Goal: Task Accomplishment & Management: Manage account settings

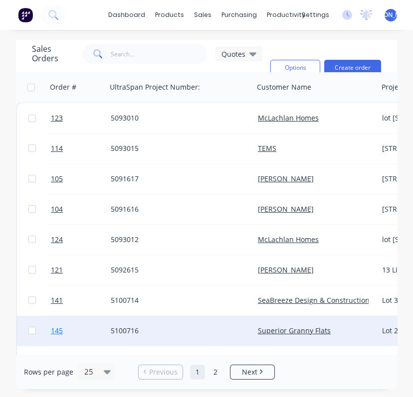
click at [59, 341] on link "145" at bounding box center [81, 331] width 60 height 30
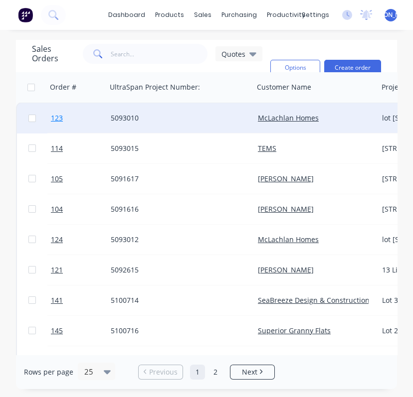
click at [57, 118] on span "123" at bounding box center [57, 118] width 12 height 10
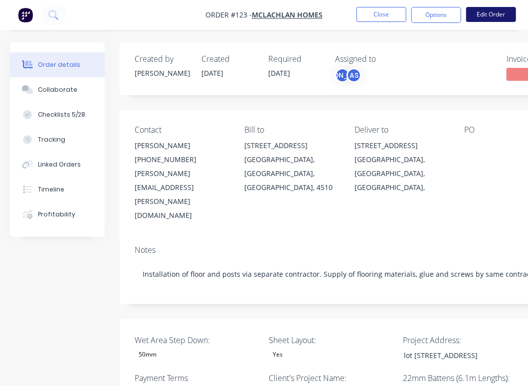
click at [412, 10] on button "Edit Order" at bounding box center [491, 14] width 50 height 15
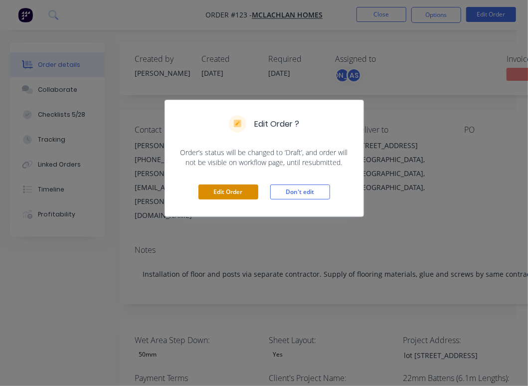
click at [229, 191] on button "Edit Order" at bounding box center [228, 191] width 60 height 15
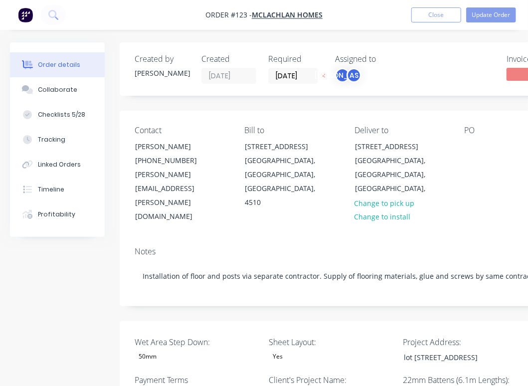
type input "18"
type input "89"
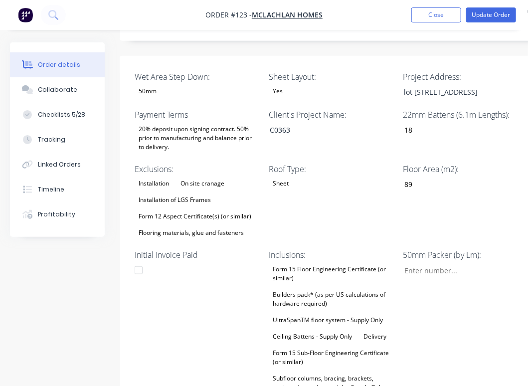
scroll to position [266, 0]
